Goal: Find specific fact: Find contact information

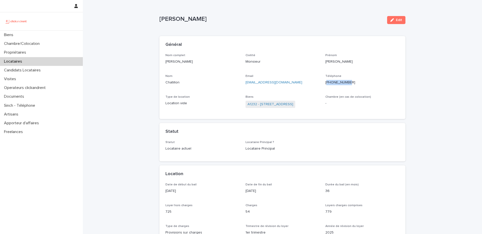
click at [64, 62] on div "Locataires" at bounding box center [41, 61] width 83 height 9
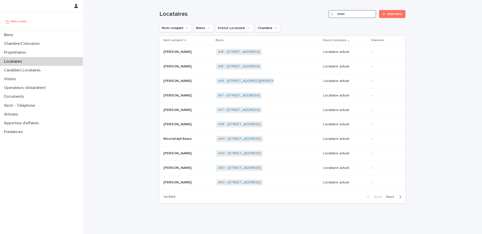
click at [359, 13] on input "Search" at bounding box center [352, 14] width 48 height 8
paste input "*****"
type input "*****"
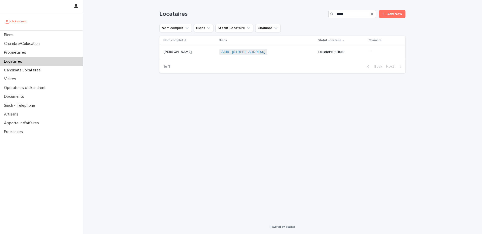
click at [301, 53] on div "A819 - [STREET_ADDRESS] + 0" at bounding box center [266, 52] width 95 height 10
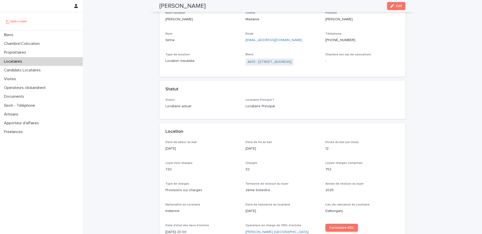
scroll to position [41, 0]
click at [278, 61] on link "A819 - [STREET_ADDRESS]" at bounding box center [269, 62] width 44 height 5
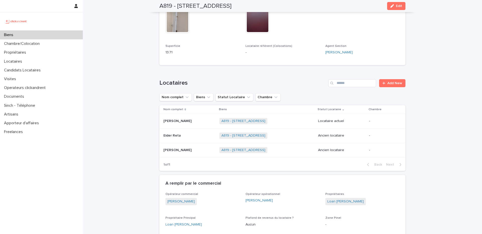
scroll to position [191, 0]
click at [197, 121] on p at bounding box center [189, 121] width 52 height 4
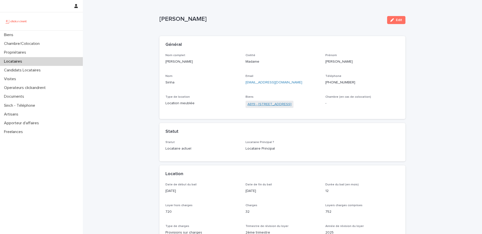
click at [267, 105] on link "A819 - [STREET_ADDRESS]" at bounding box center [269, 104] width 44 height 5
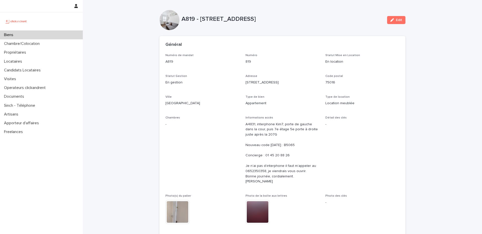
click at [191, 17] on p "A819 - [STREET_ADDRESS]" at bounding box center [282, 19] width 202 height 7
copy p "A819"
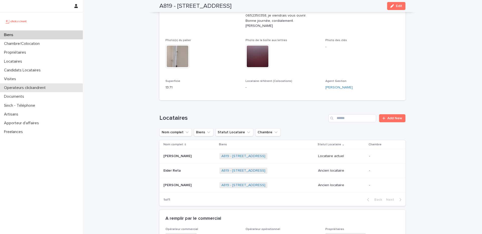
scroll to position [156, 0]
click at [188, 157] on p at bounding box center [189, 157] width 52 height 4
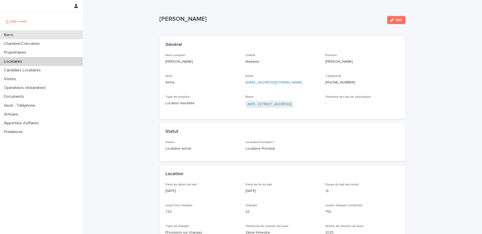
click at [39, 39] on div "Biens" at bounding box center [41, 35] width 83 height 9
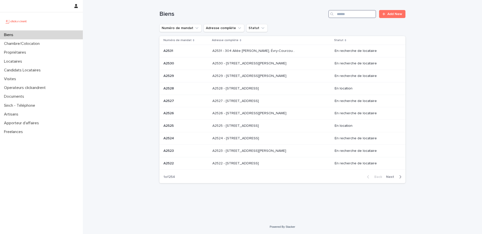
click at [354, 14] on input "Search" at bounding box center [352, 14] width 48 height 8
paste input "**********"
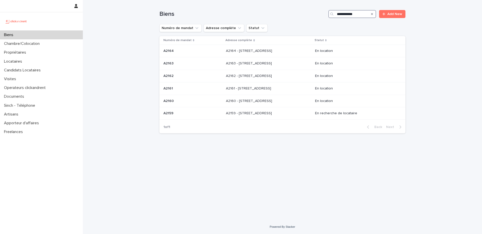
type input "**********"
click at [49, 34] on div "Biens" at bounding box center [41, 35] width 83 height 9
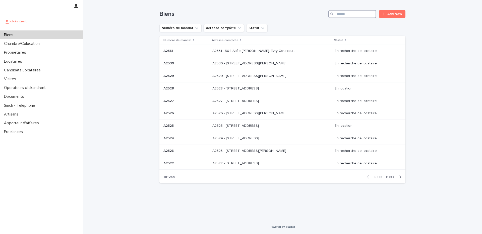
click at [347, 17] on input "Search" at bounding box center [352, 14] width 48 height 8
paste input "*****"
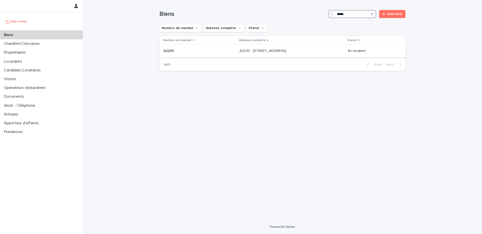
type input "*****"
click at [320, 53] on div "A2245 - [STREET_ADDRESS][GEOGRAPHIC_DATA] A2245 - [STREET_ADDRESS]" at bounding box center [291, 51] width 104 height 8
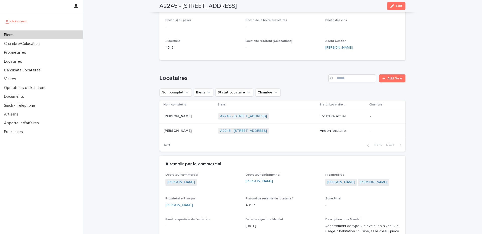
scroll to position [151, 0]
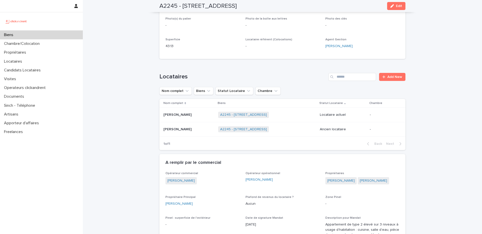
click at [202, 117] on p at bounding box center [188, 115] width 51 height 4
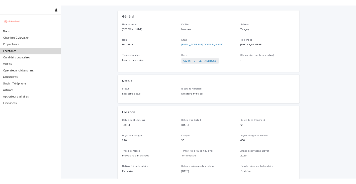
scroll to position [30, 0]
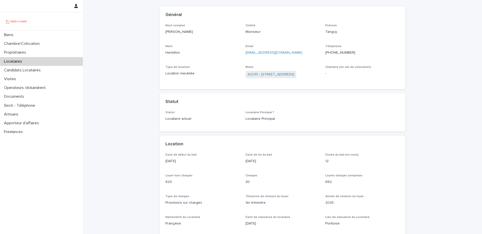
click at [185, 32] on p "[PERSON_NAME]" at bounding box center [202, 31] width 74 height 5
copy p "Herbillon"
click at [63, 65] on div "Locataires" at bounding box center [41, 61] width 83 height 9
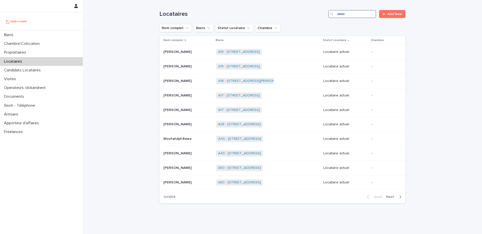
click at [345, 16] on input "Search" at bounding box center [352, 14] width 48 height 8
paste input "********"
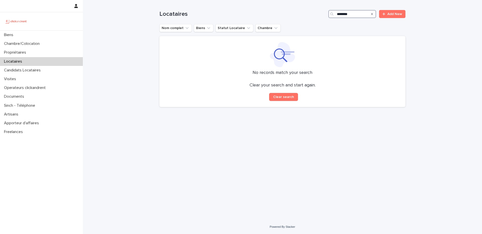
click at [341, 14] on input "********" at bounding box center [352, 14] width 48 height 8
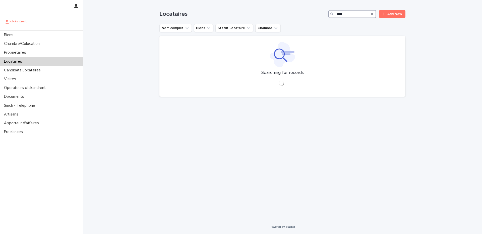
type input "*****"
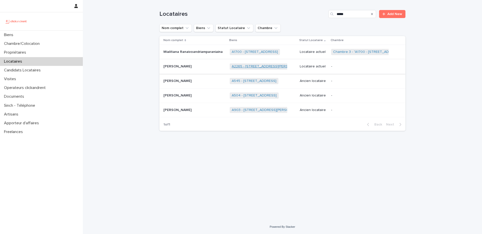
click at [240, 67] on link "A2265 - [STREET_ADDRESS][PERSON_NAME]" at bounding box center [269, 66] width 74 height 4
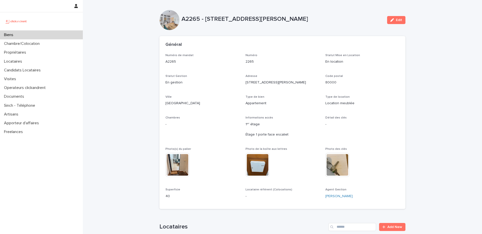
click at [192, 23] on div "A2265 - [STREET_ADDRESS][PERSON_NAME]" at bounding box center [282, 20] width 202 height 9
click at [192, 22] on p "A2265 - [STREET_ADDRESS][PERSON_NAME]" at bounding box center [282, 19] width 202 height 7
copy p "A2265"
click at [40, 33] on div "Biens" at bounding box center [41, 35] width 83 height 9
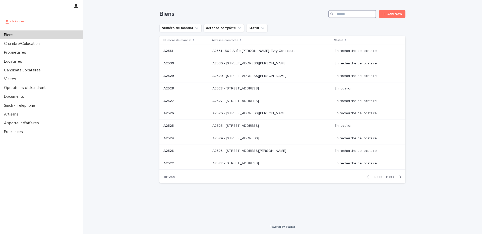
click at [356, 13] on input "Search" at bounding box center [352, 14] width 48 height 8
paste input "**********"
type input "**********"
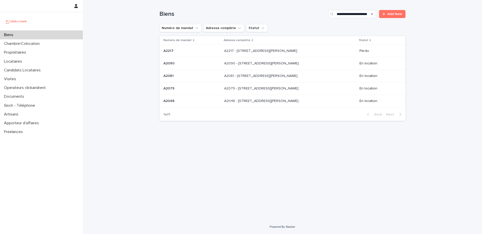
click at [261, 52] on p "A2217 - [STREET_ADDRESS][PERSON_NAME]" at bounding box center [261, 50] width 74 height 5
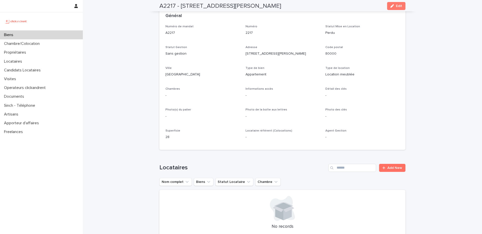
scroll to position [24, 0]
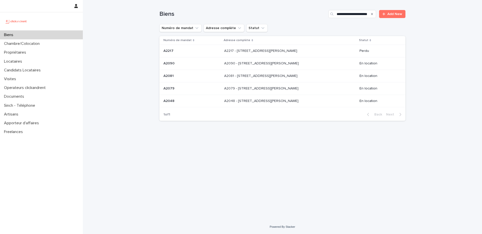
click at [224, 52] on p "A2217 - [STREET_ADDRESS][PERSON_NAME]" at bounding box center [261, 50] width 74 height 5
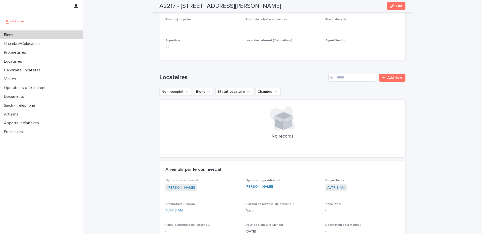
scroll to position [110, 0]
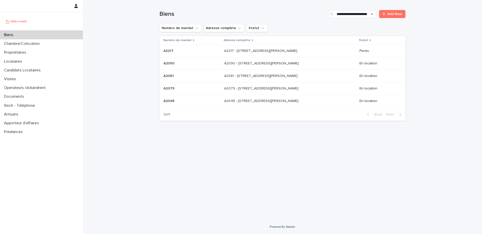
click at [237, 66] on div "A2090 - [STREET_ADDRESS][GEOGRAPHIC_DATA][PERSON_NAME] A2090 - [STREET_ADDRESS]…" at bounding box center [289, 63] width 131 height 8
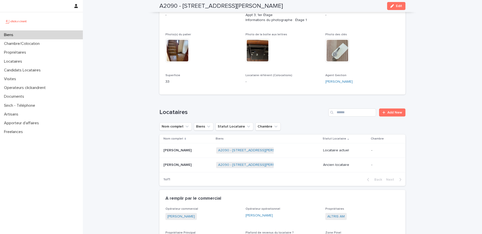
scroll to position [108, 0]
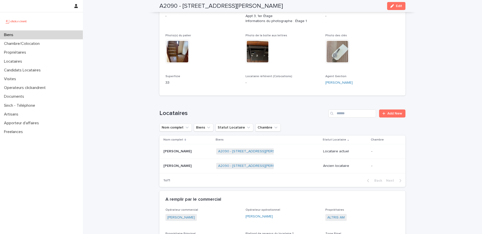
click at [190, 152] on p at bounding box center [187, 152] width 49 height 4
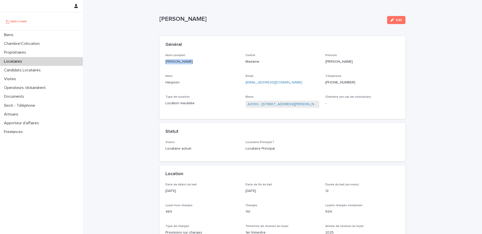
drag, startPoint x: 190, startPoint y: 62, endPoint x: 160, endPoint y: 61, distance: 30.1
click at [160, 61] on div "Nom complet [PERSON_NAME] Civilité Madame Prénom [PERSON_NAME] Email [EMAIL_ADD…" at bounding box center [282, 87] width 246 height 66
copy p "[PERSON_NAME]"
drag, startPoint x: 351, startPoint y: 81, endPoint x: 331, endPoint y: 82, distance: 19.8
click at [331, 82] on p "[PHONE_NUMBER]" at bounding box center [362, 82] width 74 height 5
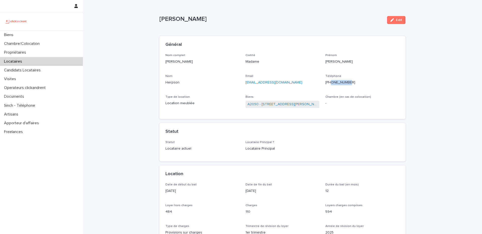
copy p "783615656"
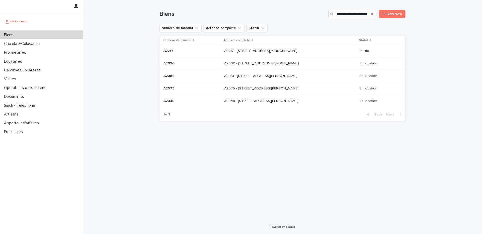
click at [201, 76] on p at bounding box center [191, 76] width 57 height 4
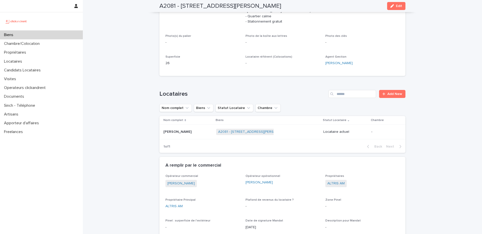
scroll to position [172, 0]
click at [195, 129] on p at bounding box center [187, 131] width 49 height 4
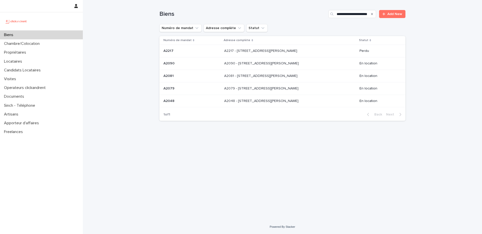
click at [207, 87] on p at bounding box center [191, 89] width 57 height 4
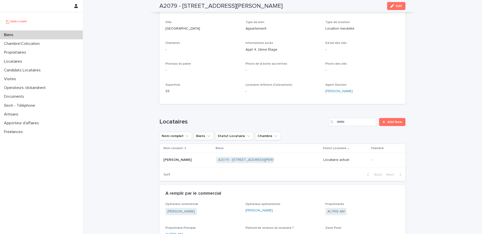
scroll to position [78, 0]
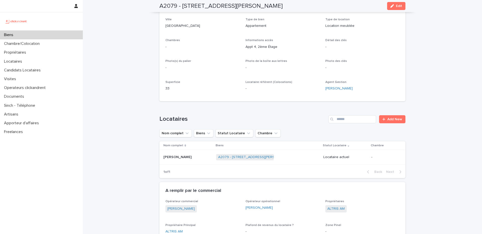
click at [192, 160] on div "[PERSON_NAME]" at bounding box center [187, 157] width 49 height 8
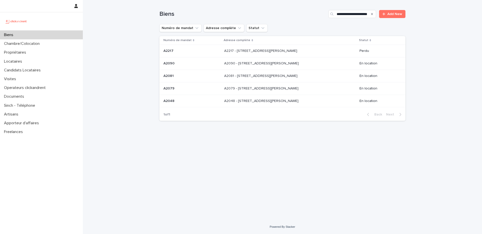
click at [246, 102] on p "A2048 - [STREET_ADDRESS][PERSON_NAME]" at bounding box center [261, 100] width 75 height 5
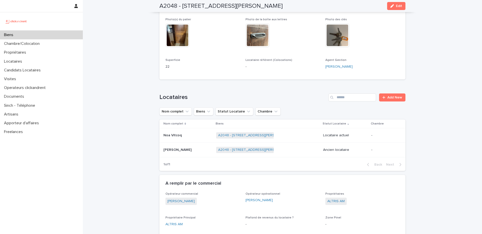
scroll to position [131, 0]
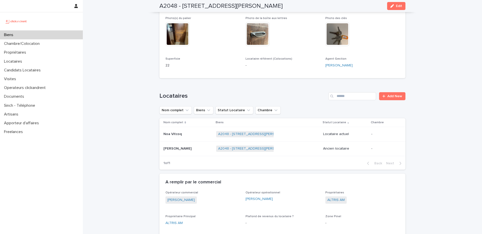
click at [198, 137] on div "Noa Vitcoq Noa Vitcoq" at bounding box center [187, 134] width 49 height 8
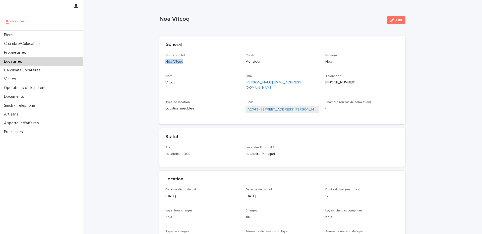
drag, startPoint x: 183, startPoint y: 62, endPoint x: 159, endPoint y: 62, distance: 23.8
click at [159, 62] on div "Nom complet Noa Vitcoq Civilité Monsieur Prénom Noa Nom Vitcoq Email [PERSON_NA…" at bounding box center [282, 89] width 246 height 71
copy p "Noa Vitcoq"
drag, startPoint x: 349, startPoint y: 83, endPoint x: 331, endPoint y: 83, distance: 18.1
click at [331, 83] on p "[PHONE_NUMBER]" at bounding box center [362, 82] width 74 height 5
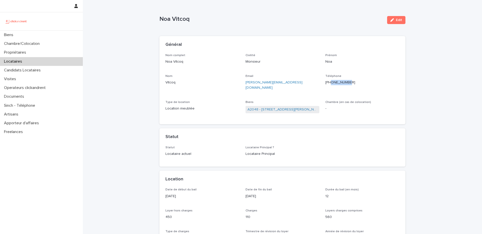
copy p "651931741"
